Goal: Information Seeking & Learning: Learn about a topic

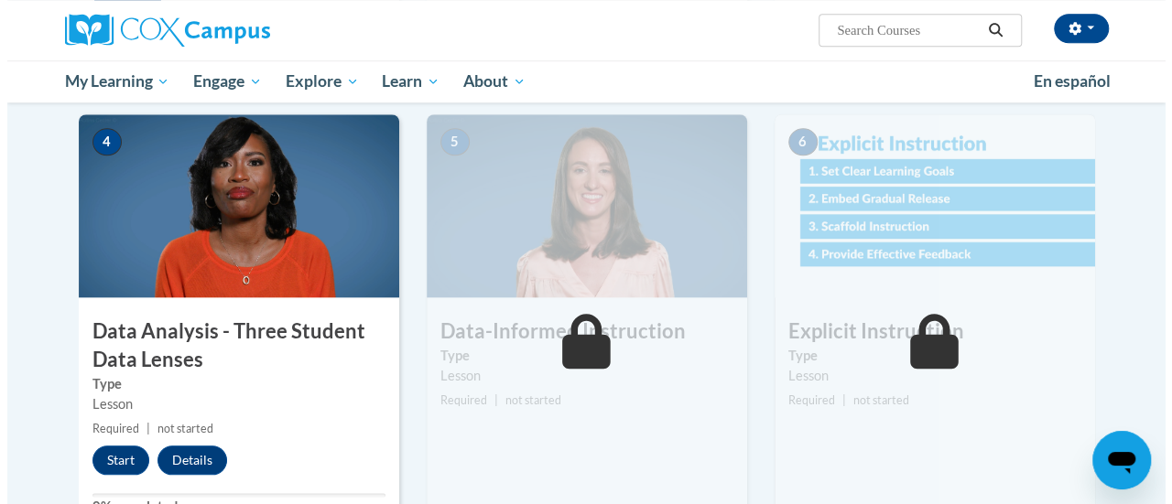
scroll to position [817, 0]
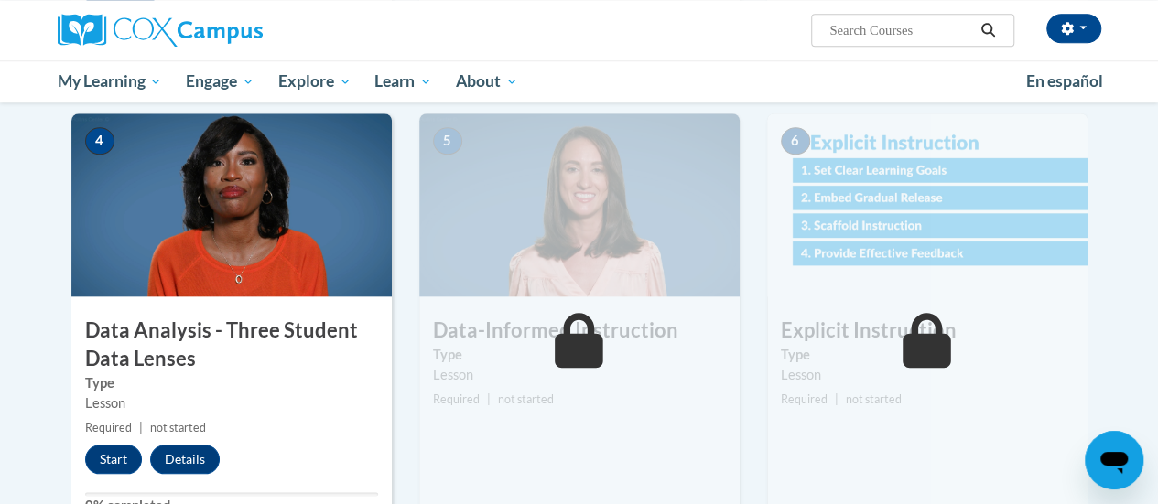
click at [287, 235] on img at bounding box center [231, 204] width 320 height 183
click at [100, 457] on button "Start" at bounding box center [113, 459] width 57 height 29
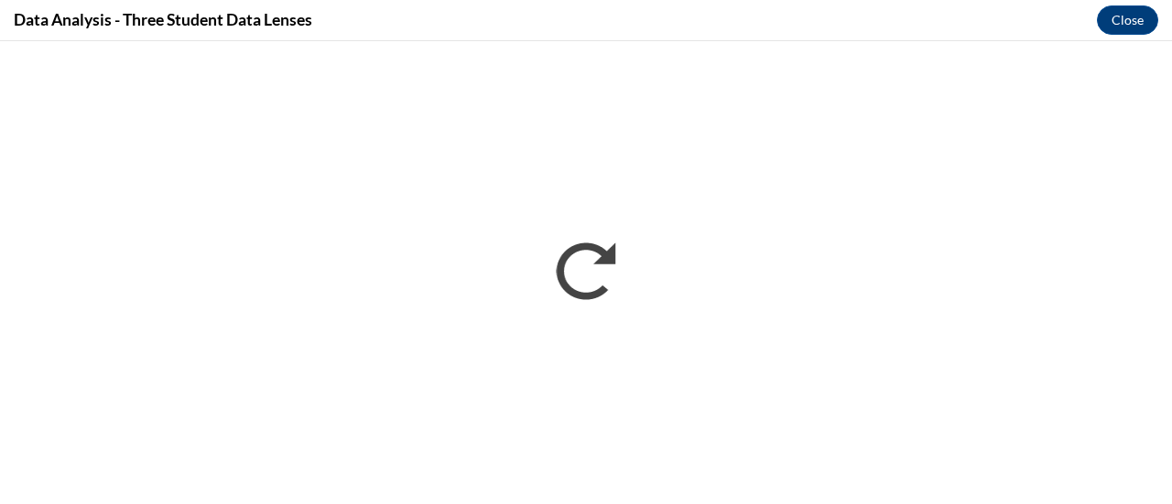
scroll to position [0, 0]
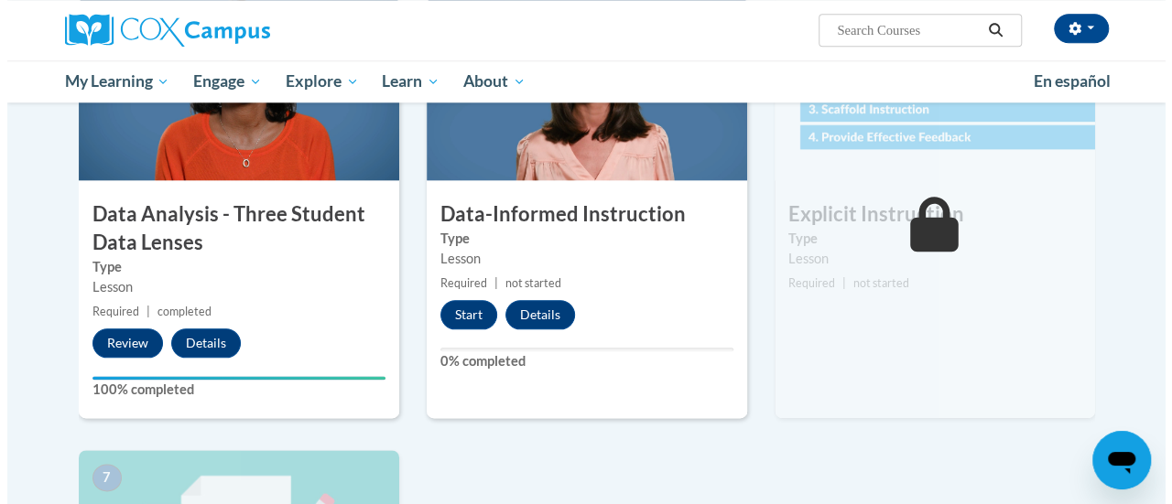
scroll to position [937, 0]
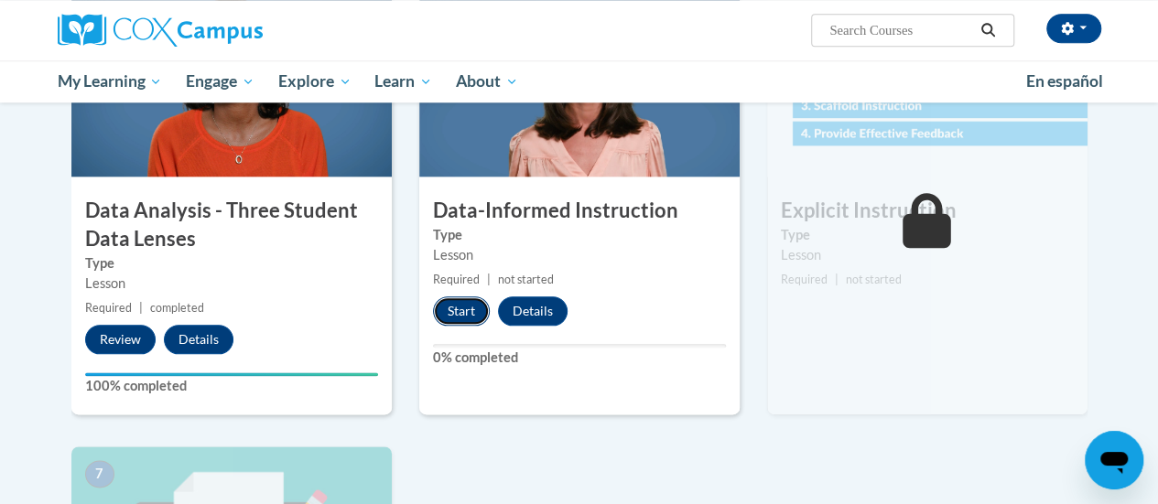
click at [447, 314] on button "Start" at bounding box center [461, 311] width 57 height 29
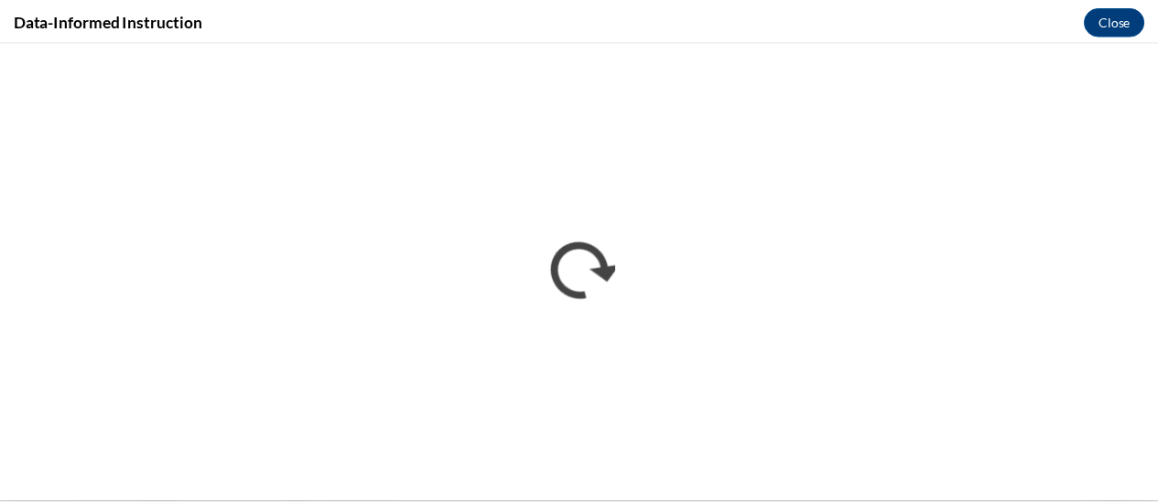
scroll to position [0, 0]
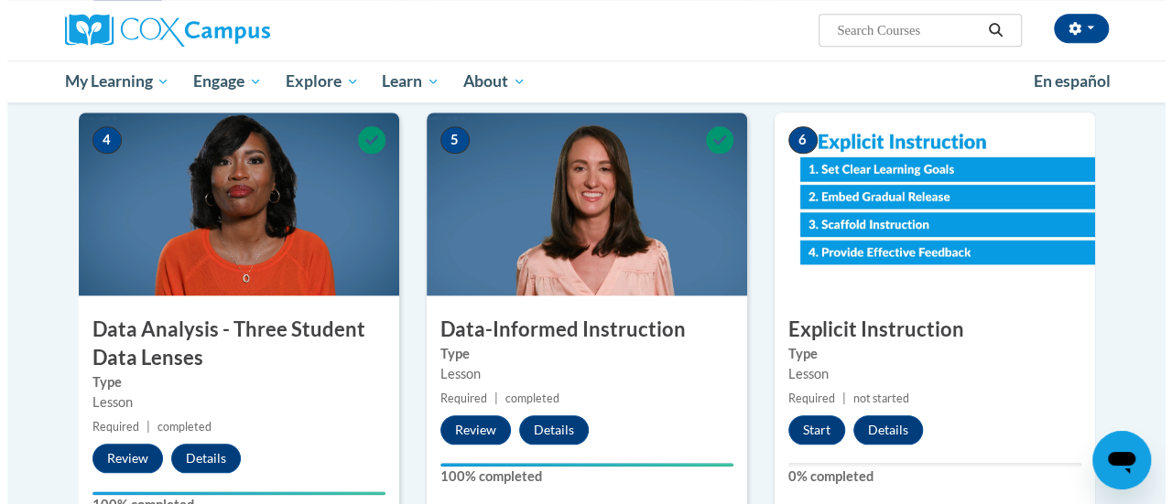
scroll to position [821, 0]
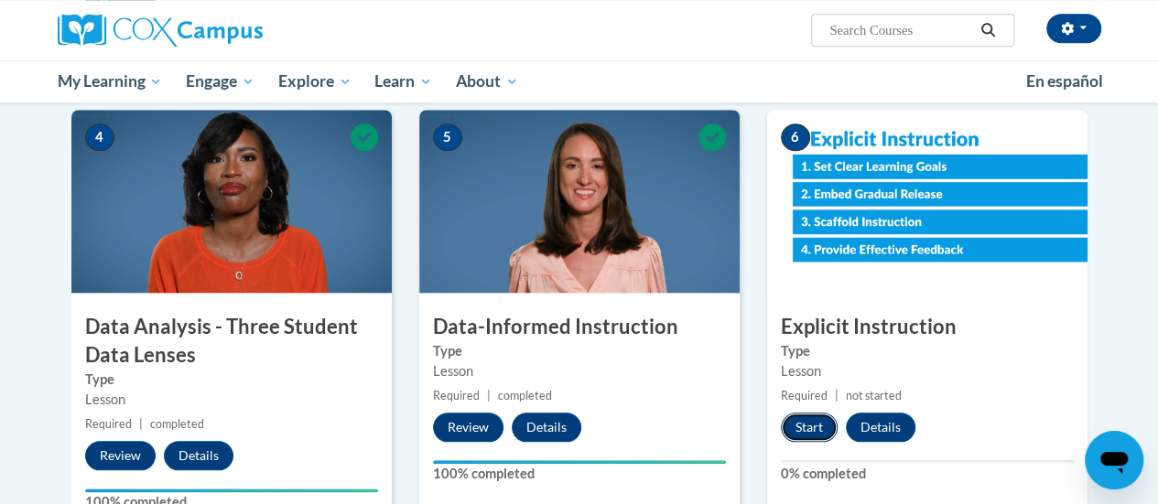
click at [808, 421] on button "Start" at bounding box center [809, 427] width 57 height 29
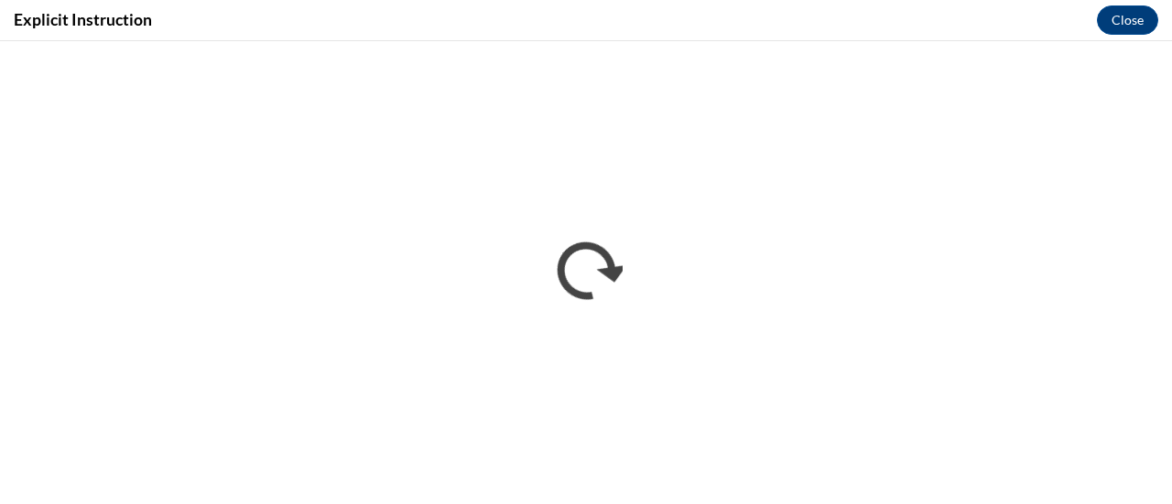
scroll to position [0, 0]
